Goal: Navigation & Orientation: Find specific page/section

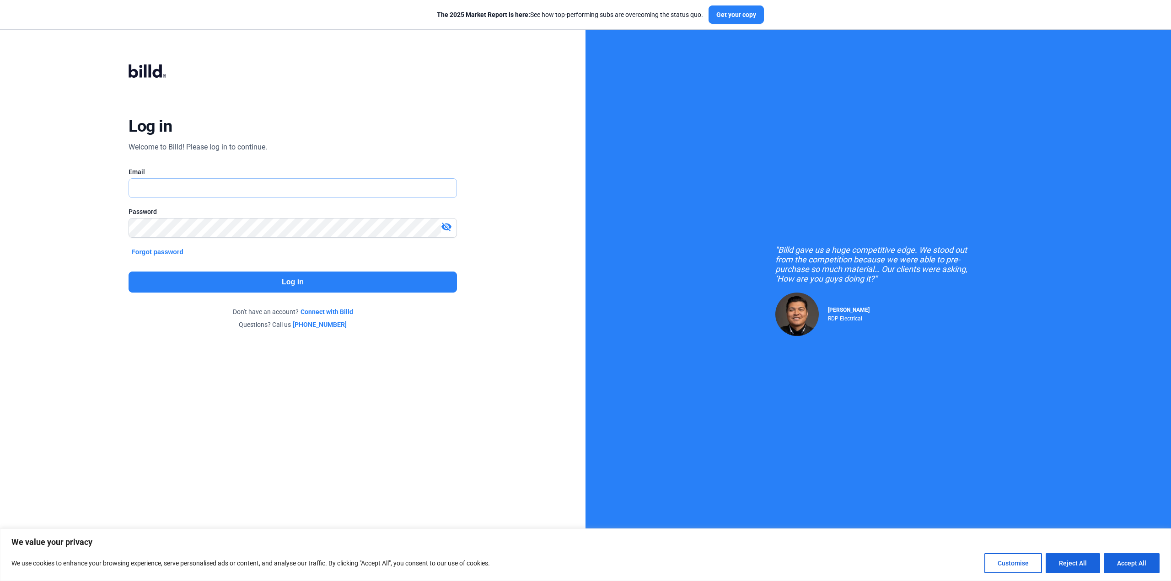
type input "[PERSON_NAME][EMAIL_ADDRESS][DOMAIN_NAME]"
click at [265, 283] on button "Log in" at bounding box center [293, 282] width 328 height 21
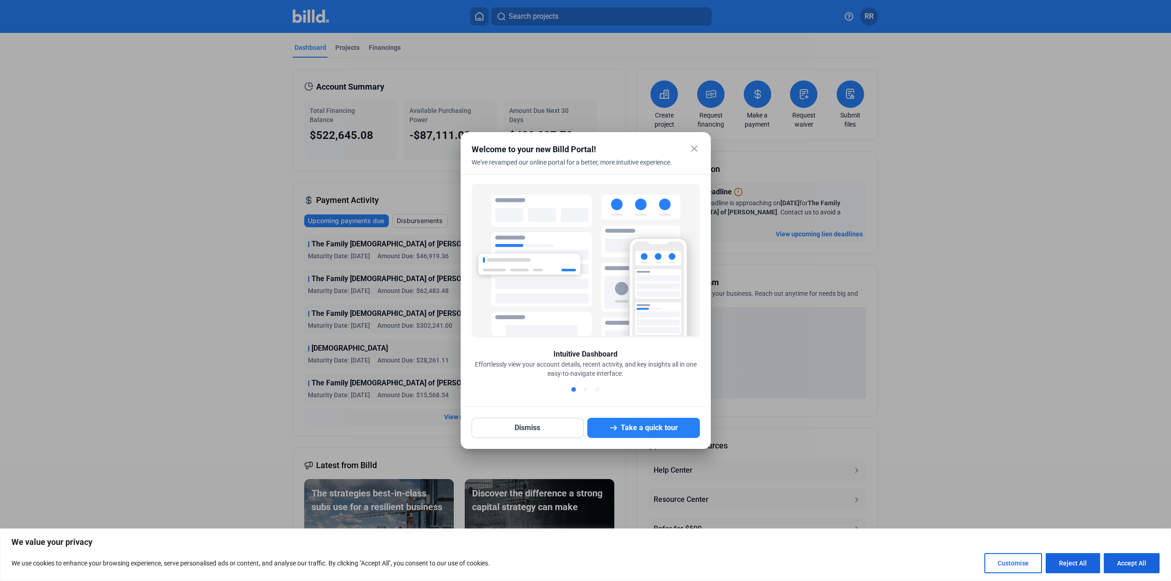
click at [694, 150] on mat-icon "close" at bounding box center [694, 148] width 11 height 11
